Goal: Information Seeking & Learning: Learn about a topic

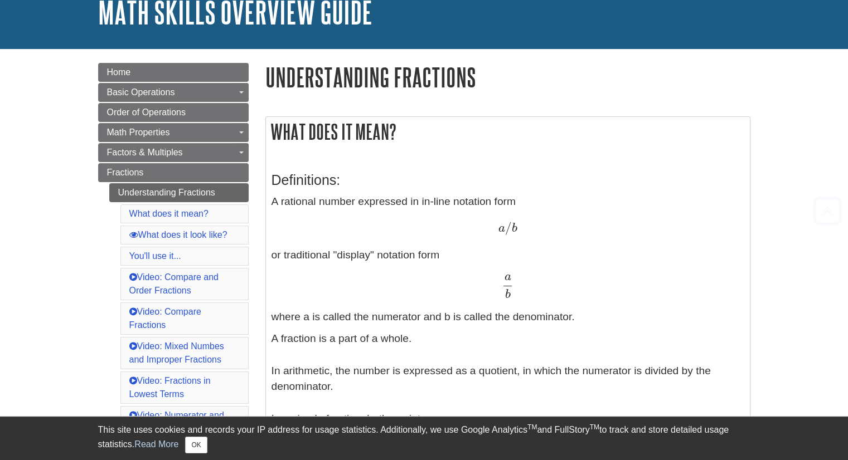
scroll to position [223, 0]
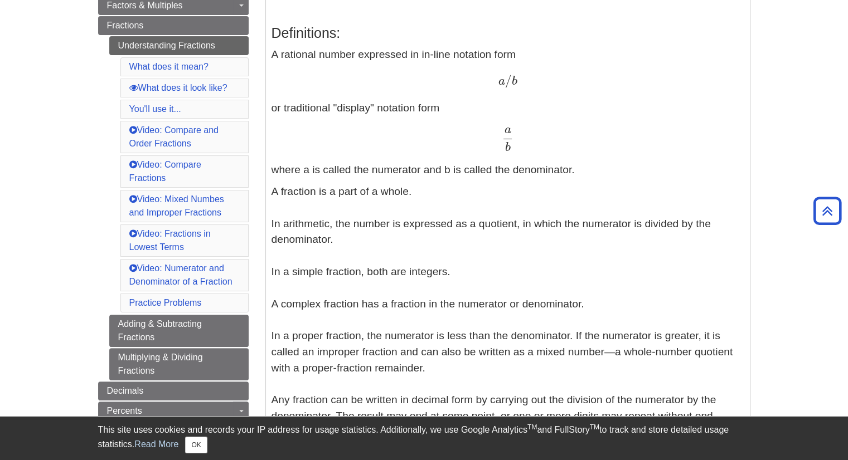
click at [438, 195] on p "A fraction is a part of a whole. In arithmetic, the number is expressed as a qu…" at bounding box center [507, 304] width 473 height 241
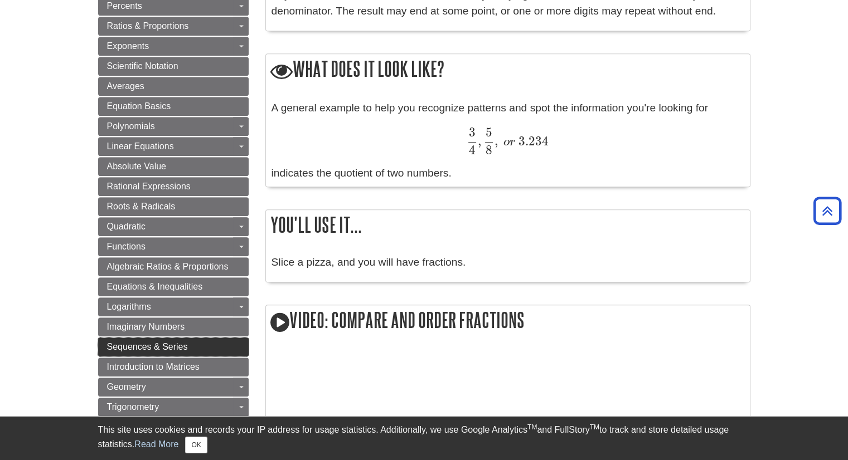
scroll to position [470, 0]
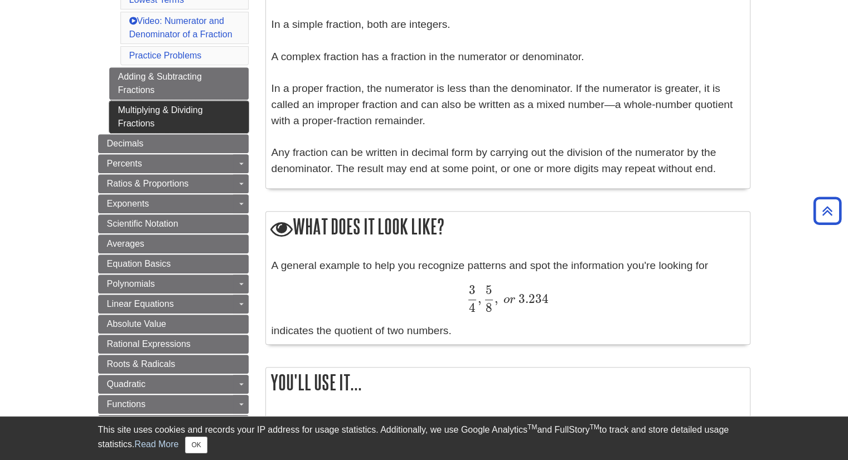
click at [196, 111] on link "Multiplying & Dividing Fractions" at bounding box center [178, 117] width 139 height 32
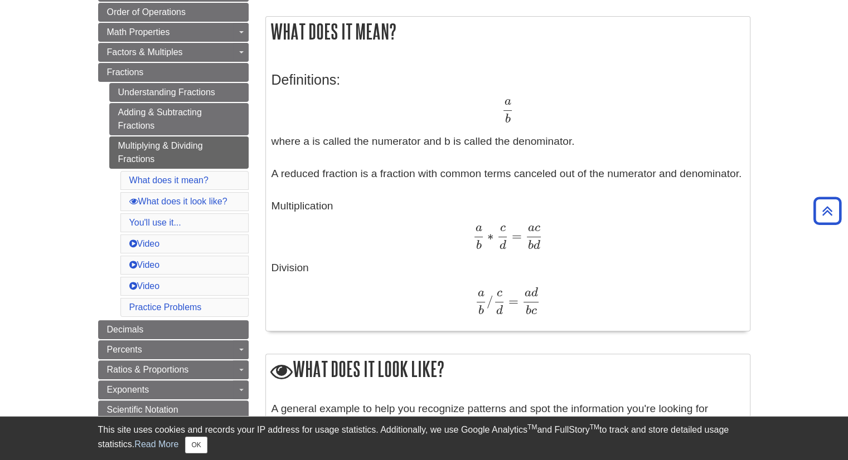
scroll to position [56, 0]
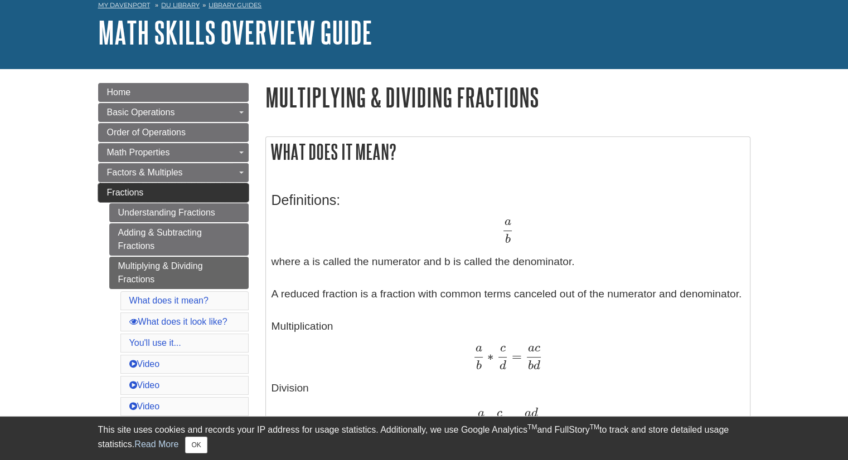
click at [201, 197] on link "Fractions" at bounding box center [173, 192] width 151 height 19
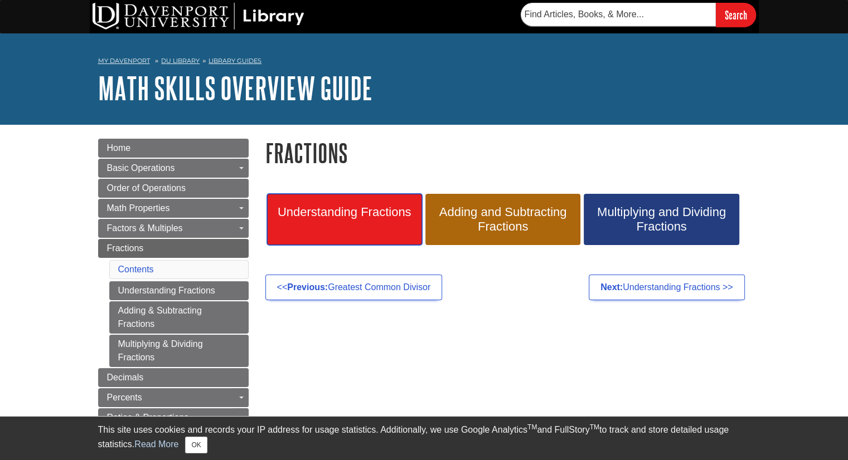
click at [363, 218] on span "Understanding Fractions" at bounding box center [344, 212] width 138 height 14
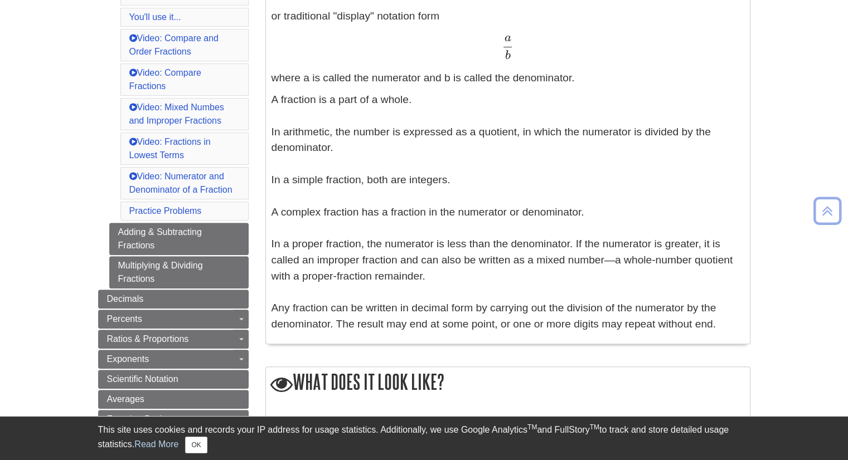
scroll to position [334, 0]
